Goal: Transaction & Acquisition: Purchase product/service

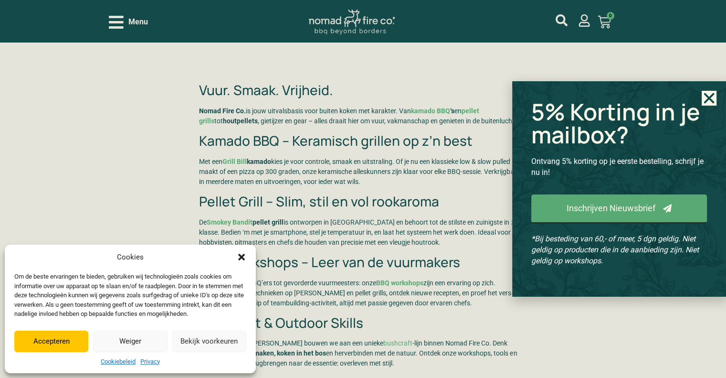
scroll to position [1900, 0]
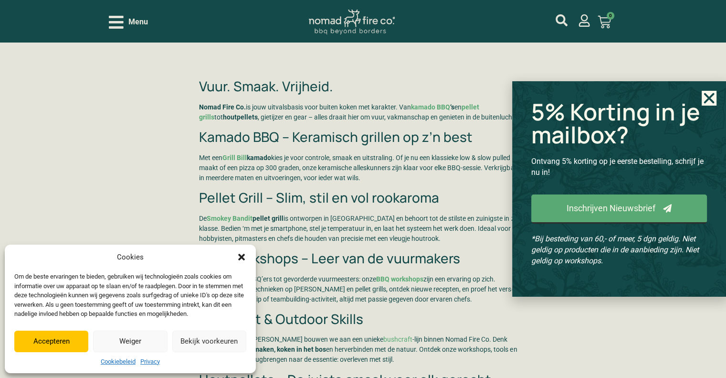
click at [706, 95] on use "Close" at bounding box center [709, 98] width 11 height 11
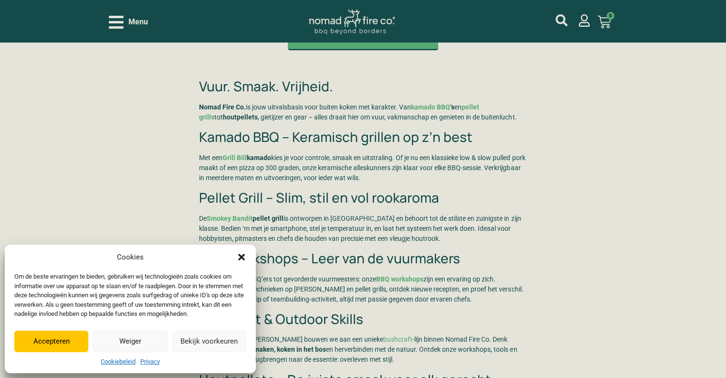
click at [57, 341] on button "Accepteren" at bounding box center [51, 340] width 74 height 21
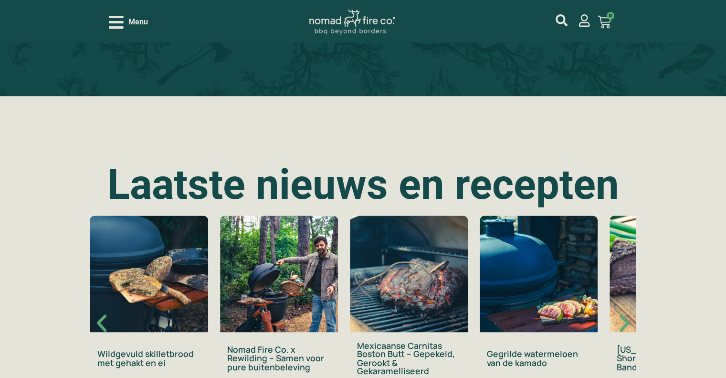
scroll to position [1374, 0]
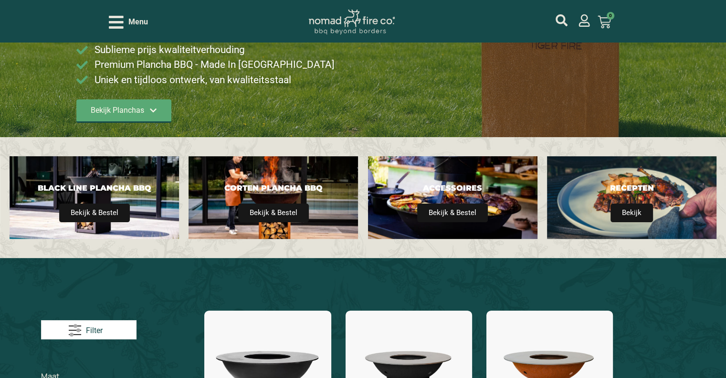
scroll to position [208, 0]
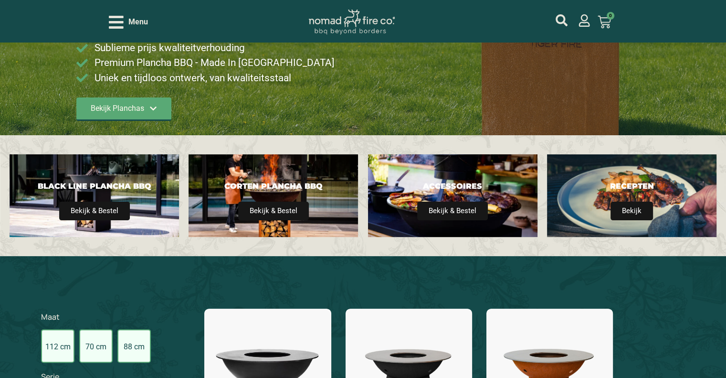
type input "14;2395"
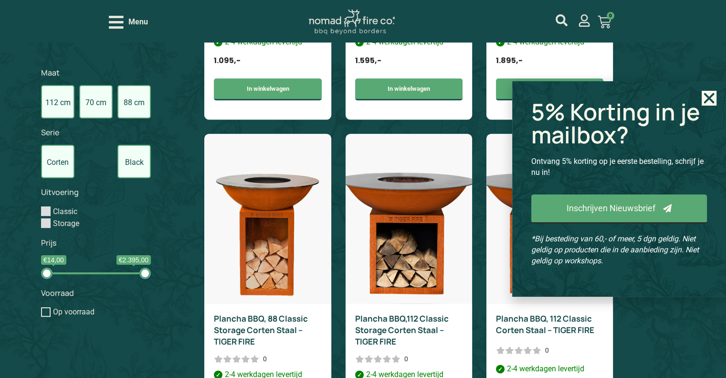
scroll to position [1044, 0]
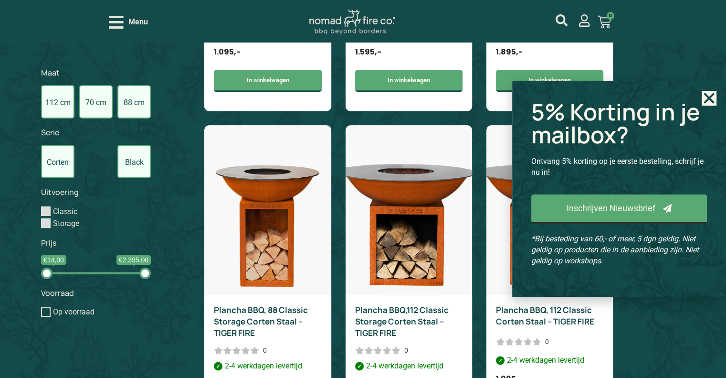
click at [713, 101] on use "Close" at bounding box center [709, 98] width 11 height 11
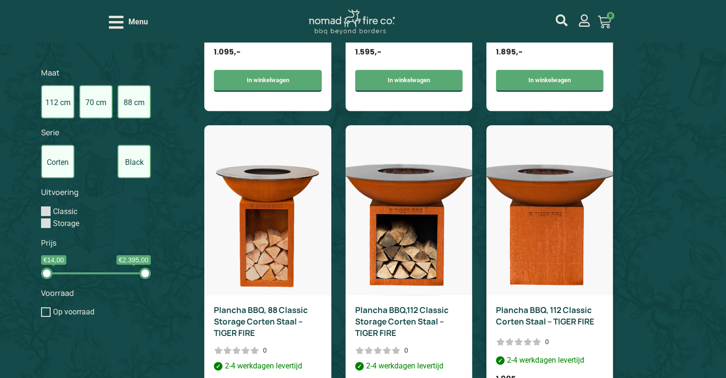
click at [558, 186] on img at bounding box center [549, 210] width 126 height 170
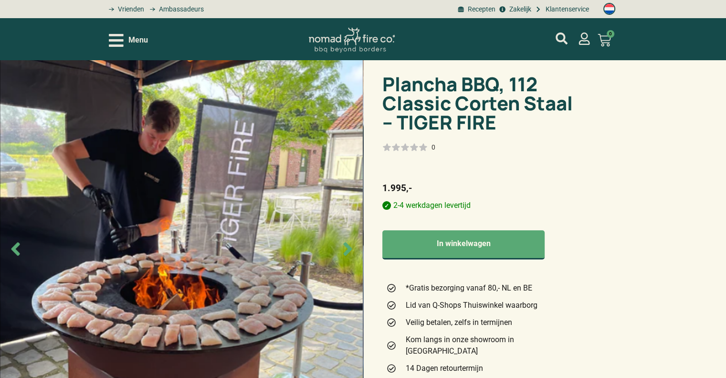
click at [13, 248] on icon "Previous slide" at bounding box center [15, 248] width 9 height 13
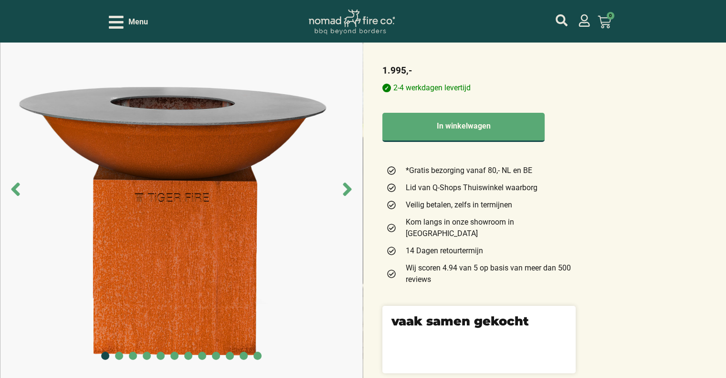
scroll to position [115, 0]
